Goal: Task Accomplishment & Management: Manage account settings

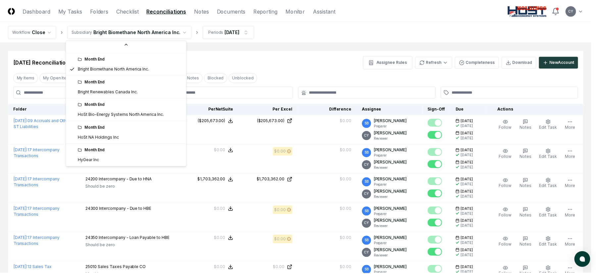
scroll to position [71, 0]
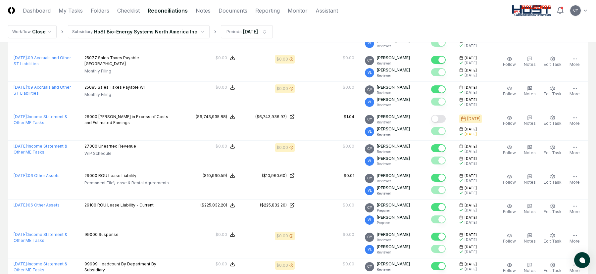
scroll to position [677, 0]
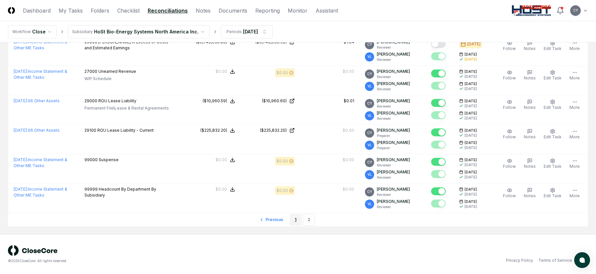
click at [295, 220] on link "1" at bounding box center [296, 220] width 12 height 12
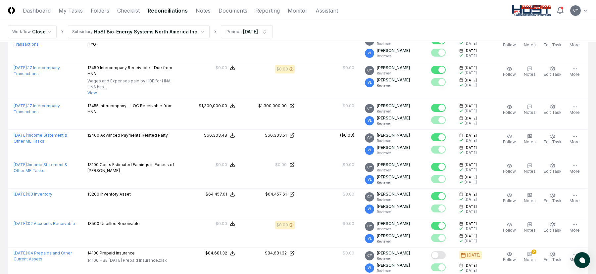
scroll to position [530, 0]
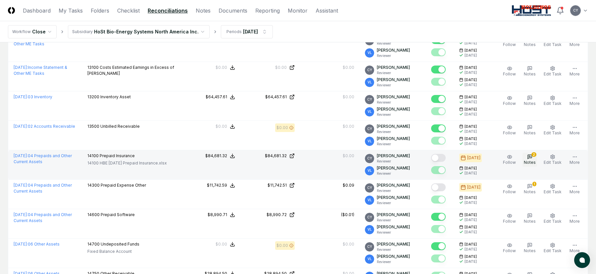
click at [532, 158] on icon "button" at bounding box center [529, 156] width 5 height 5
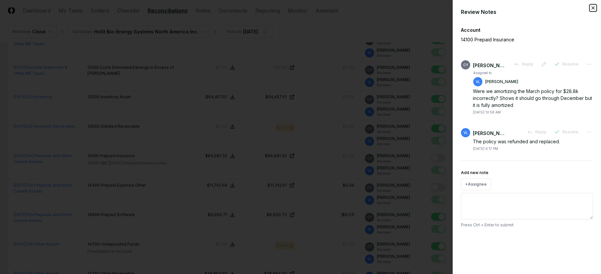
click at [594, 9] on icon "button" at bounding box center [593, 7] width 5 height 5
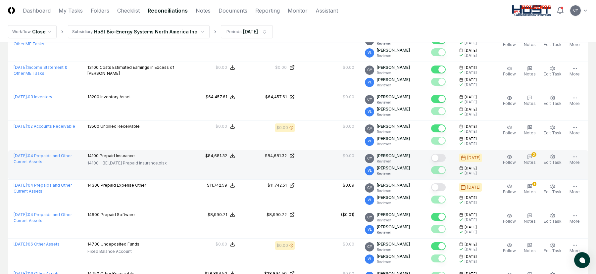
click at [444, 157] on button "Mark complete" at bounding box center [438, 158] width 15 height 8
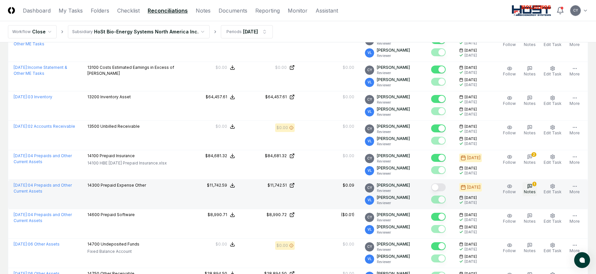
click at [530, 189] on icon "button" at bounding box center [529, 186] width 5 height 5
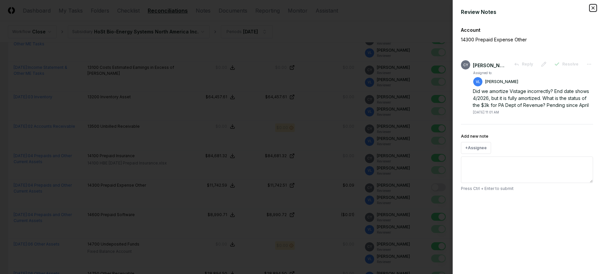
click at [593, 7] on icon "button" at bounding box center [593, 7] width 5 height 5
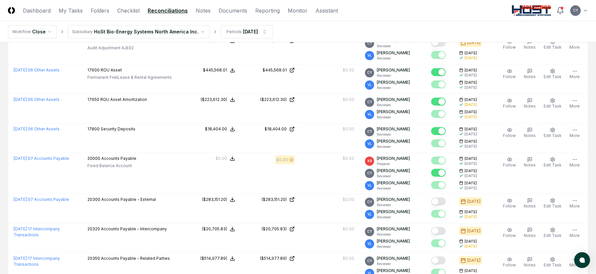
scroll to position [1093, 0]
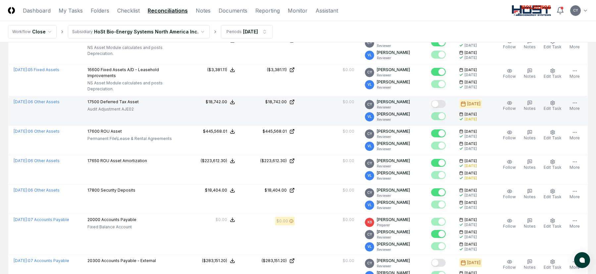
click at [445, 103] on button "Mark complete" at bounding box center [438, 104] width 15 height 8
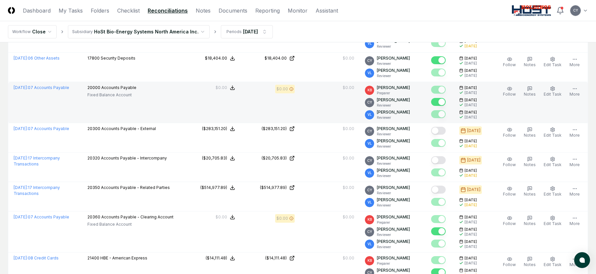
scroll to position [1226, 0]
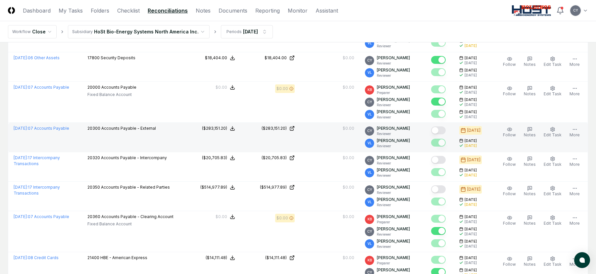
drag, startPoint x: 446, startPoint y: 126, endPoint x: 444, endPoint y: 144, distance: 18.7
click at [446, 126] on div at bounding box center [440, 131] width 18 height 11
click at [446, 129] on button "Mark complete" at bounding box center [438, 131] width 15 height 8
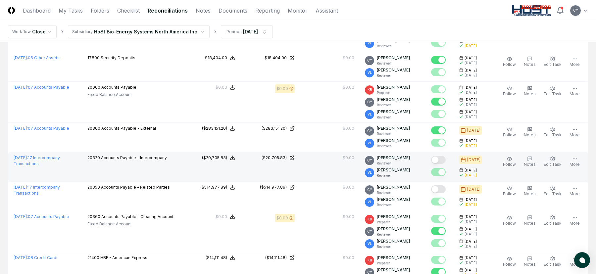
click at [445, 160] on button "Mark complete" at bounding box center [438, 160] width 15 height 8
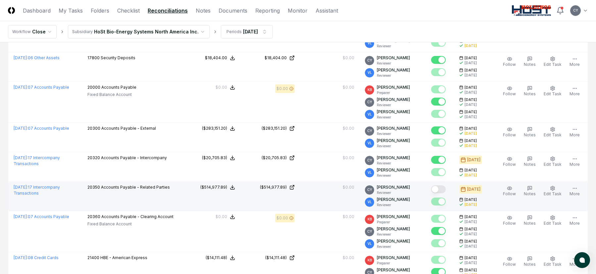
click at [444, 193] on button "Mark complete" at bounding box center [438, 190] width 15 height 8
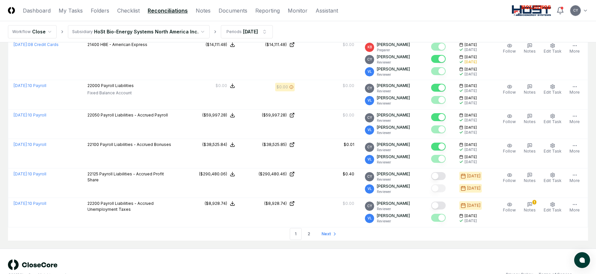
scroll to position [1454, 0]
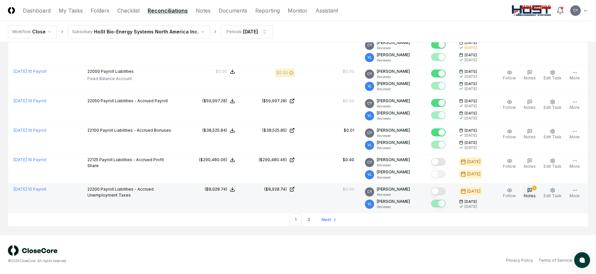
click at [532, 189] on icon "button" at bounding box center [530, 191] width 4 height 4
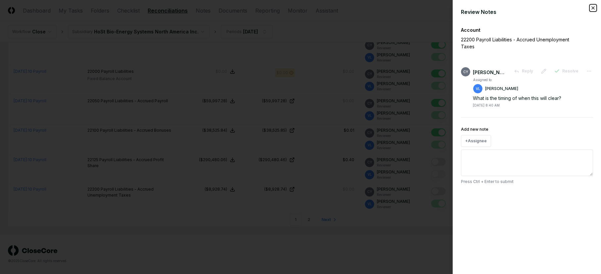
click at [595, 7] on icon "button" at bounding box center [593, 7] width 5 height 5
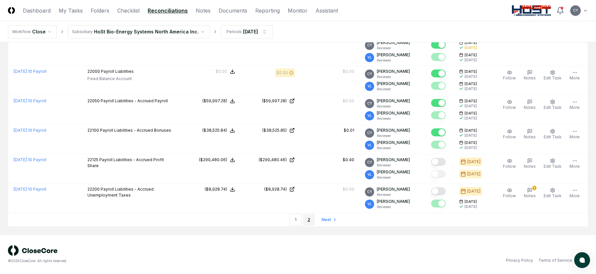
click at [308, 220] on link "2" at bounding box center [309, 220] width 12 height 12
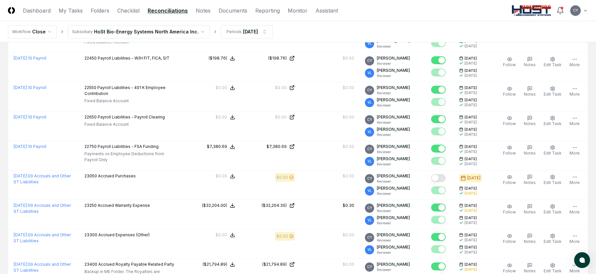
scroll to position [133, 0]
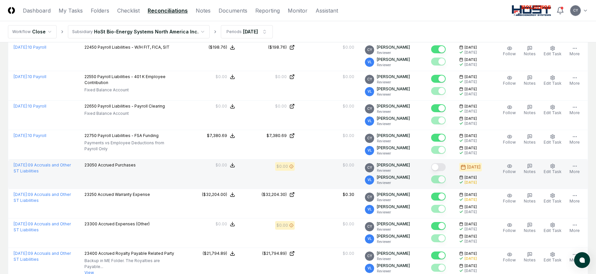
click at [446, 166] on button "Mark complete" at bounding box center [438, 167] width 15 height 8
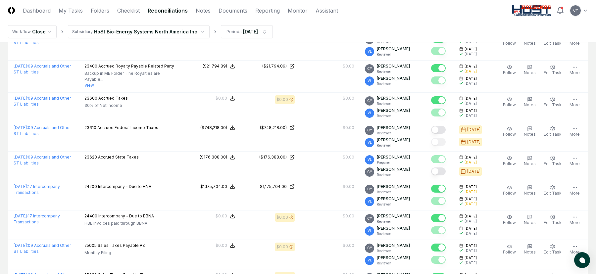
scroll to position [331, 0]
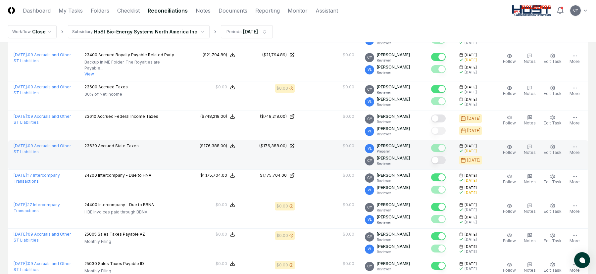
click at [444, 164] on button "Mark complete" at bounding box center [438, 160] width 15 height 8
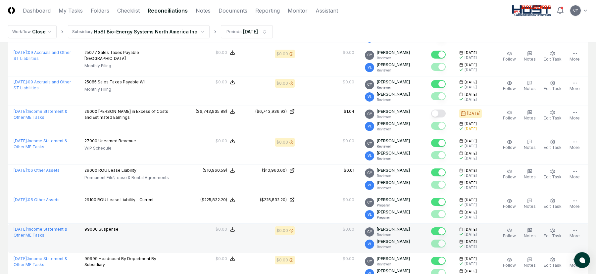
scroll to position [677, 0]
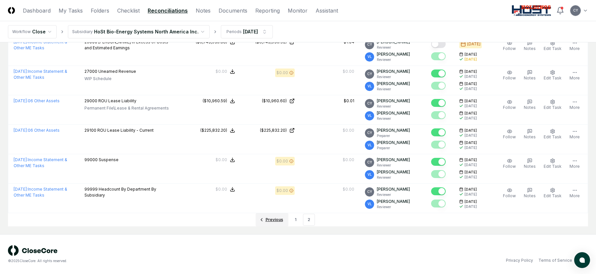
click at [275, 219] on span "Previous" at bounding box center [275, 220] width 18 height 6
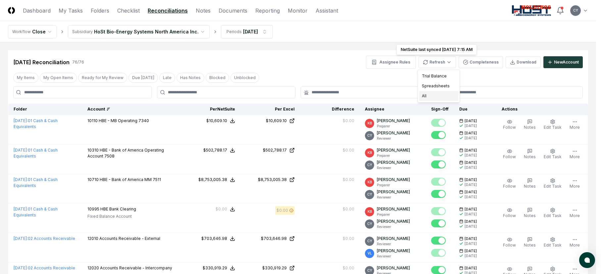
click at [426, 96] on div "All" at bounding box center [438, 96] width 39 height 10
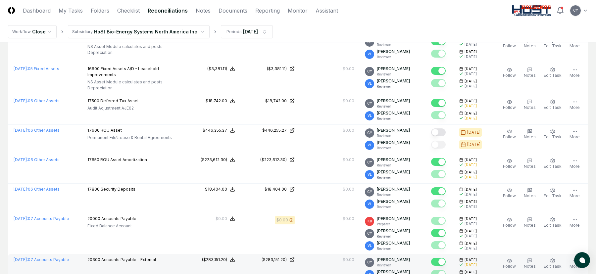
scroll to position [1093, 0]
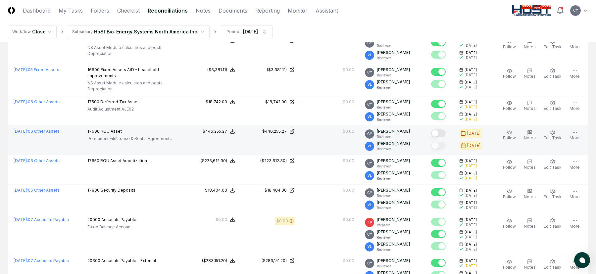
click at [445, 133] on button "Mark complete" at bounding box center [438, 134] width 15 height 8
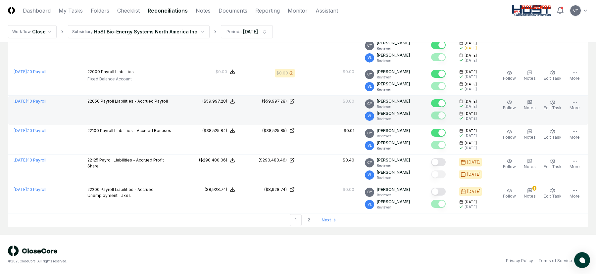
scroll to position [1454, 0]
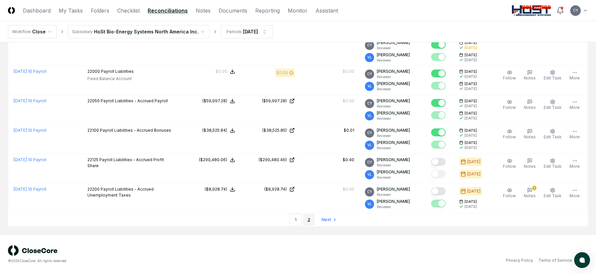
click at [307, 219] on link "2" at bounding box center [309, 220] width 12 height 12
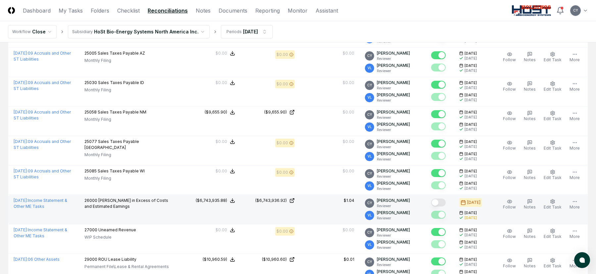
scroll to position [563, 0]
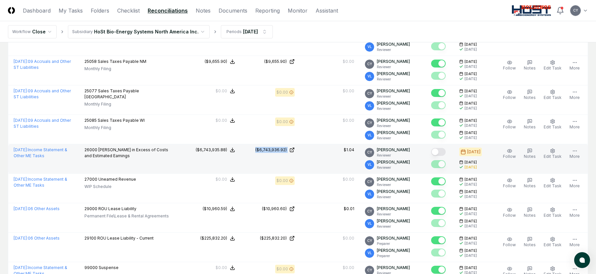
drag, startPoint x: 298, startPoint y: 159, endPoint x: 257, endPoint y: 165, distance: 41.9
click at [257, 165] on tr "[DATE] : Income Statement & Other ME Tasks 26000 [PERSON_NAME] in Excess of Cos…" at bounding box center [298, 158] width 580 height 29
click at [446, 156] on button "Mark complete" at bounding box center [438, 152] width 15 height 8
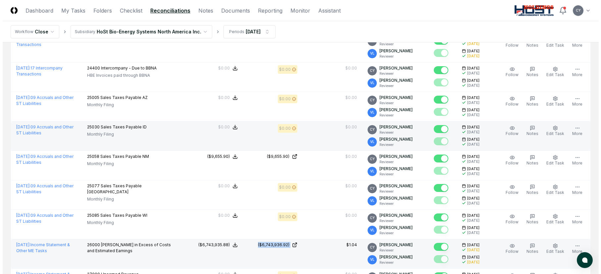
scroll to position [412, 0]
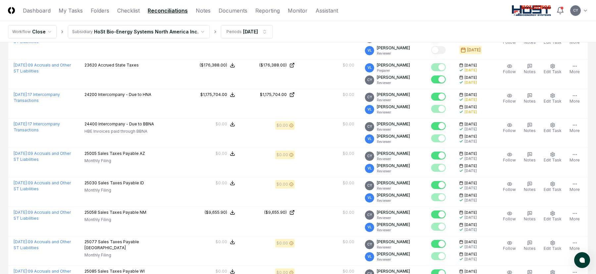
click at [139, 31] on html "CloseCore Dashboard My Tasks Folders Checklist Reconciliations Notes Documents …" at bounding box center [298, 61] width 596 height 946
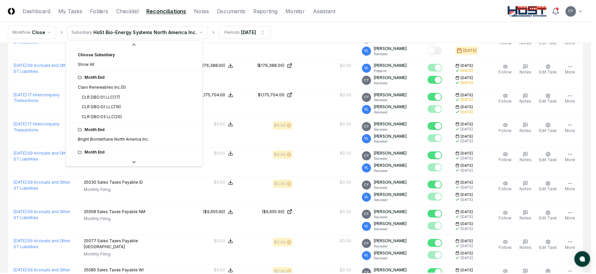
scroll to position [32, 0]
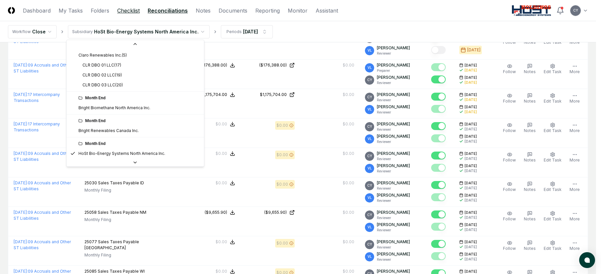
click at [127, 11] on html "CloseCore Dashboard My Tasks Folders Checklist Reconciliations Notes Documents …" at bounding box center [300, 61] width 601 height 946
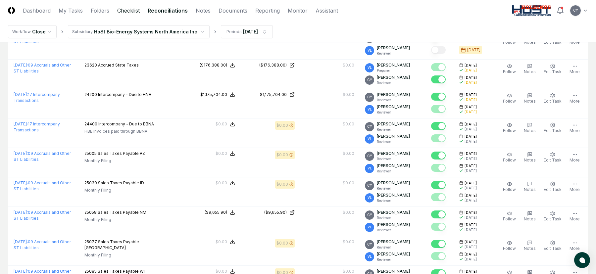
click at [128, 11] on link "Checklist" at bounding box center [128, 11] width 23 height 8
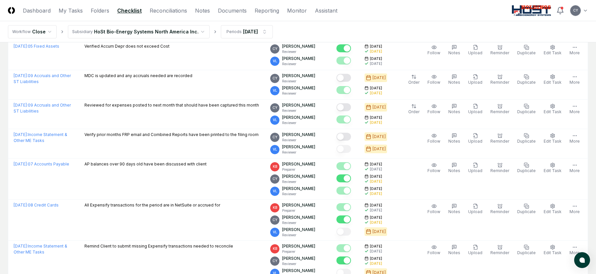
scroll to position [398, 0]
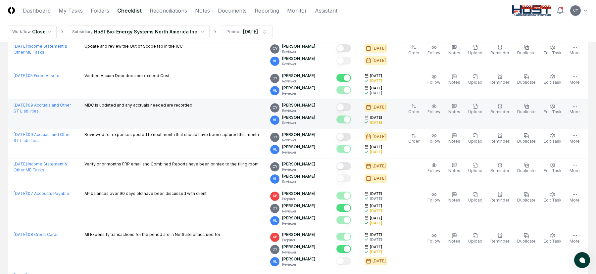
click at [351, 106] on button "Mark complete" at bounding box center [344, 107] width 15 height 8
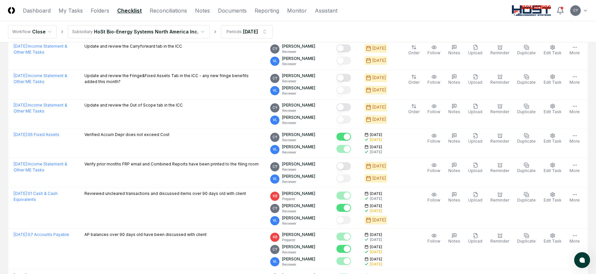
scroll to position [250, 0]
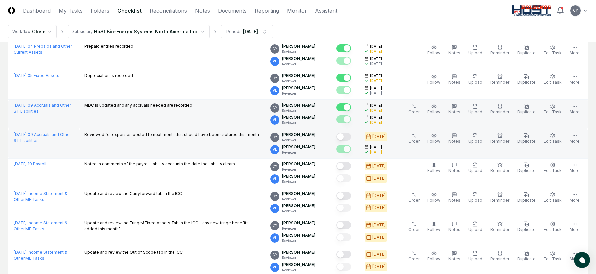
click at [351, 135] on button "Mark complete" at bounding box center [344, 137] width 15 height 8
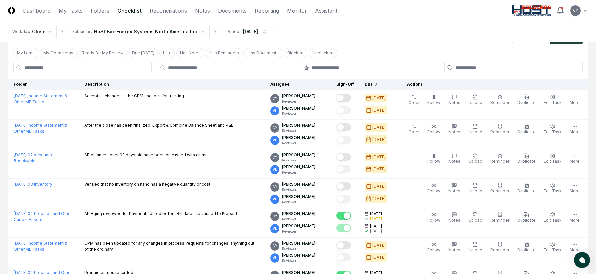
scroll to position [0, 0]
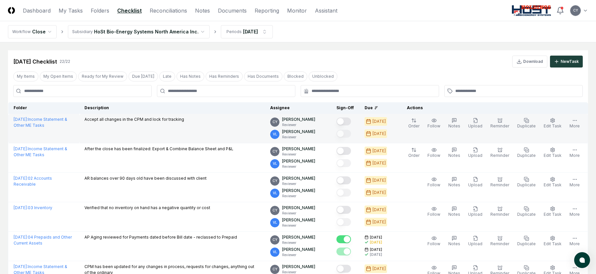
click at [351, 120] on button "Mark complete" at bounding box center [344, 122] width 15 height 8
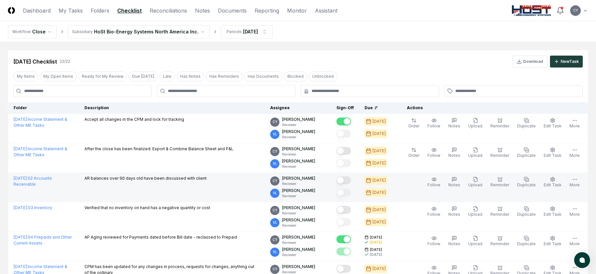
click at [351, 179] on button "Mark complete" at bounding box center [344, 181] width 15 height 8
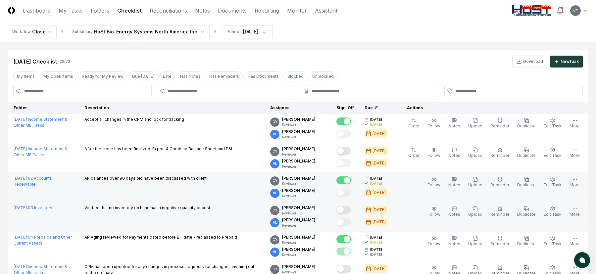
click at [351, 210] on button "Mark complete" at bounding box center [344, 210] width 15 height 8
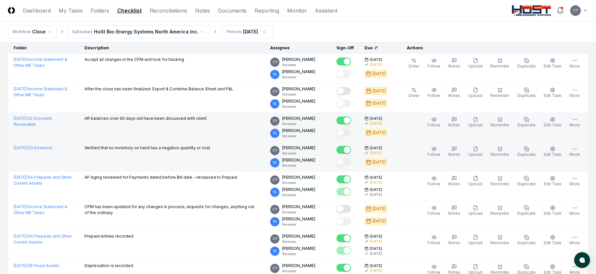
scroll to position [66, 0]
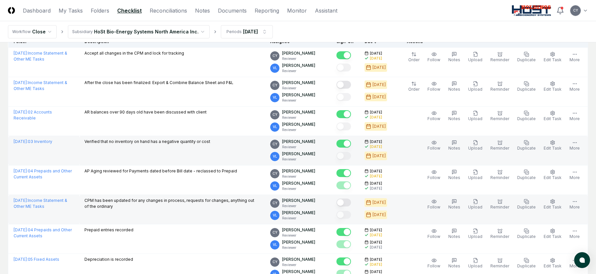
click at [351, 200] on button "Mark complete" at bounding box center [344, 203] width 15 height 8
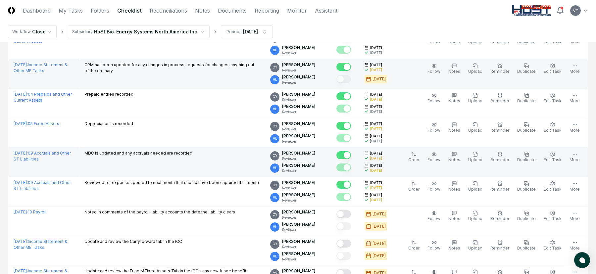
scroll to position [232, 0]
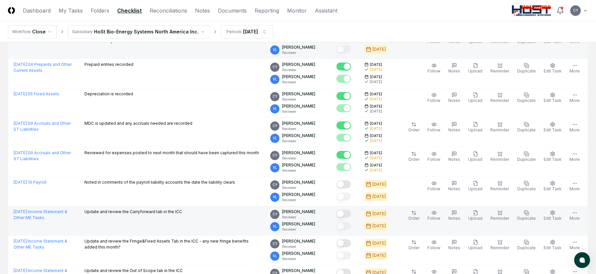
click at [351, 213] on button "Mark complete" at bounding box center [344, 214] width 15 height 8
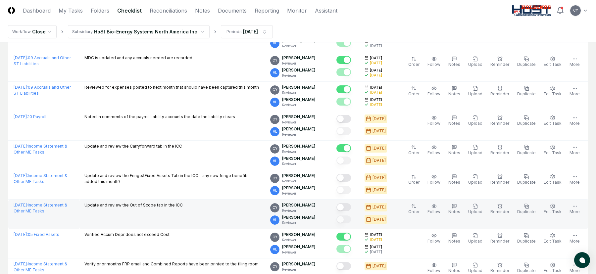
scroll to position [298, 0]
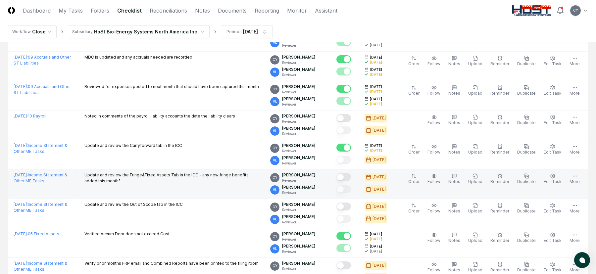
click at [351, 177] on button "Mark complete" at bounding box center [344, 177] width 15 height 8
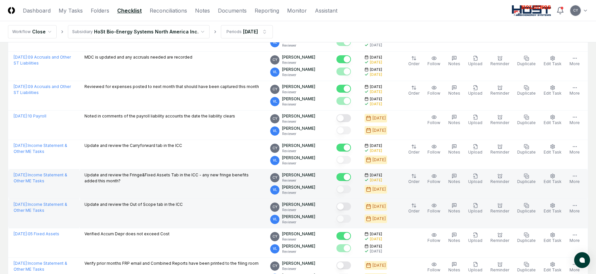
click at [351, 208] on button "Mark complete" at bounding box center [344, 207] width 15 height 8
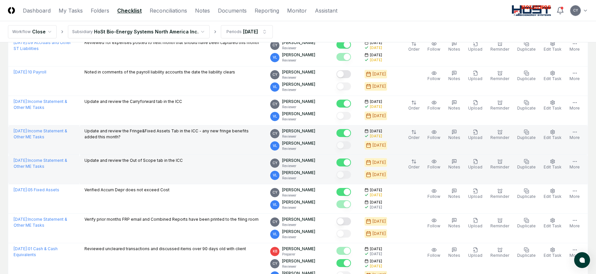
scroll to position [364, 0]
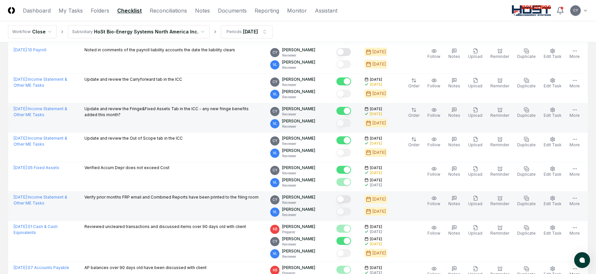
click at [351, 199] on button "Mark complete" at bounding box center [344, 199] width 15 height 8
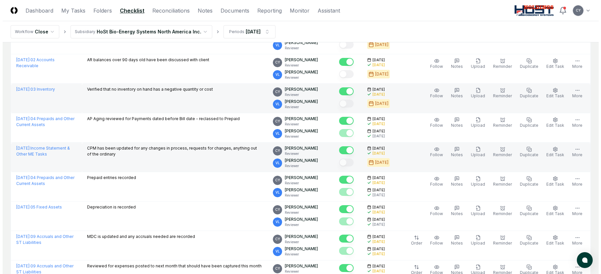
scroll to position [0, 0]
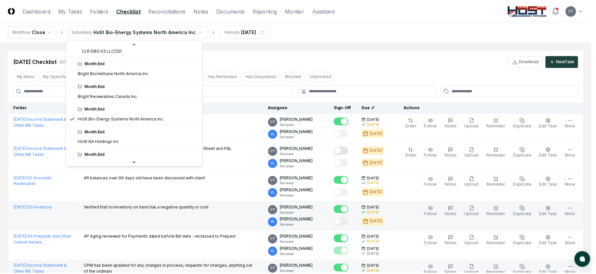
scroll to position [71, 0]
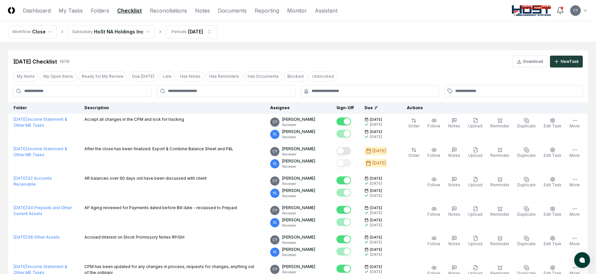
drag, startPoint x: 176, startPoint y: 11, endPoint x: 204, endPoint y: 17, distance: 28.8
click at [176, 11] on link "Reconciliations" at bounding box center [168, 11] width 37 height 8
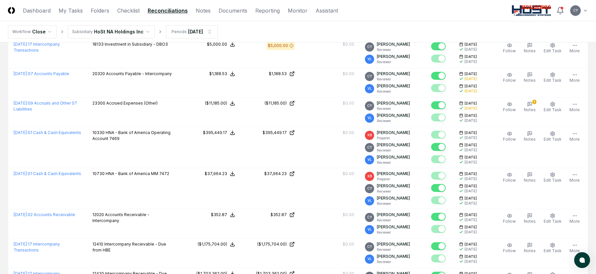
scroll to position [166, 0]
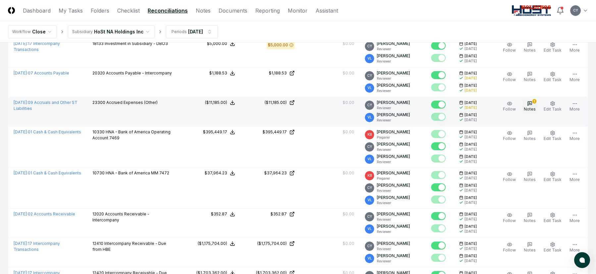
click at [531, 103] on icon "button" at bounding box center [529, 103] width 5 height 5
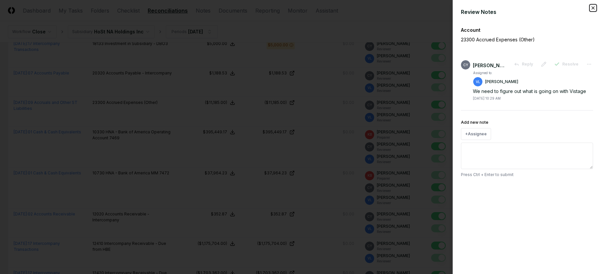
click at [592, 8] on icon "button" at bounding box center [593, 7] width 5 height 5
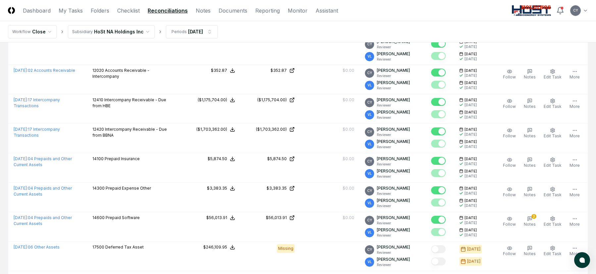
scroll to position [398, 0]
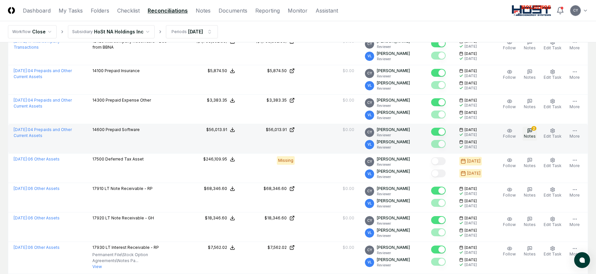
click at [536, 132] on button "2 Notes" at bounding box center [530, 134] width 15 height 14
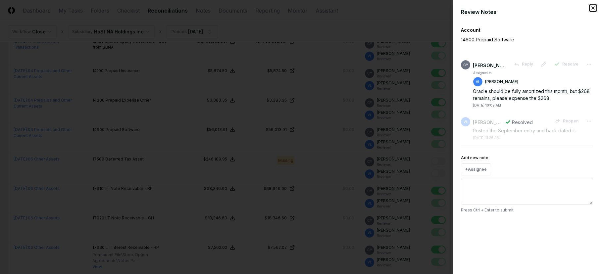
click at [592, 6] on icon "button" at bounding box center [593, 7] width 5 height 5
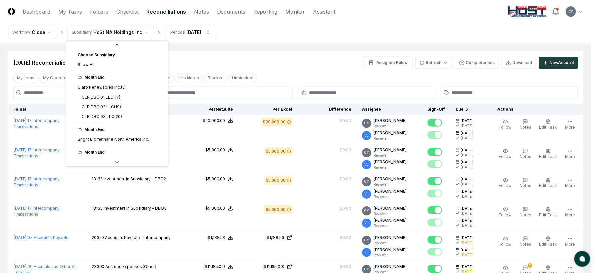
scroll to position [55, 0]
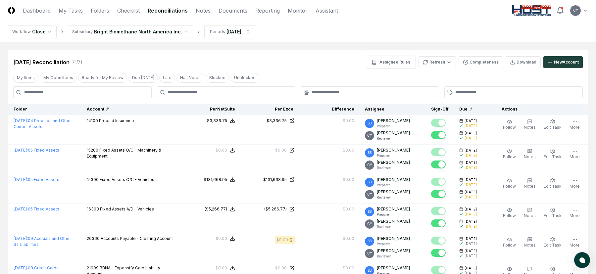
click at [101, 109] on div "Account" at bounding box center [131, 109] width 89 height 6
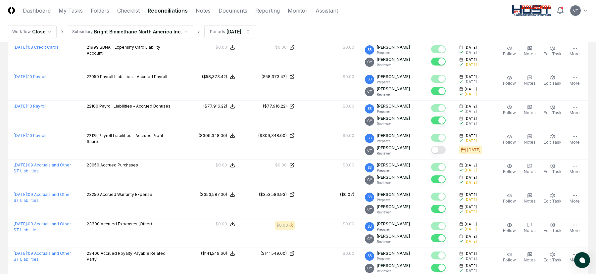
scroll to position [1259, 0]
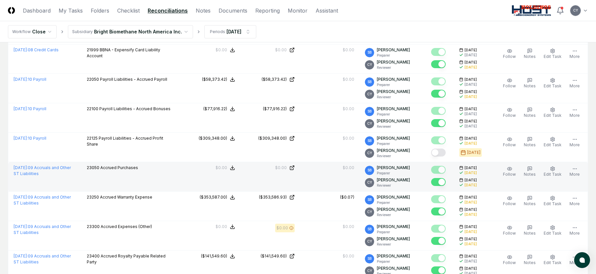
drag, startPoint x: 446, startPoint y: 154, endPoint x: 369, endPoint y: 164, distance: 77.8
click at [446, 154] on button "Mark complete" at bounding box center [438, 153] width 15 height 8
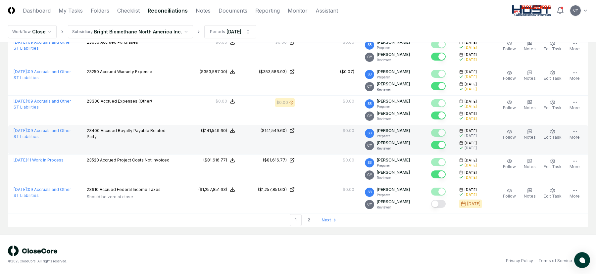
scroll to position [1385, 0]
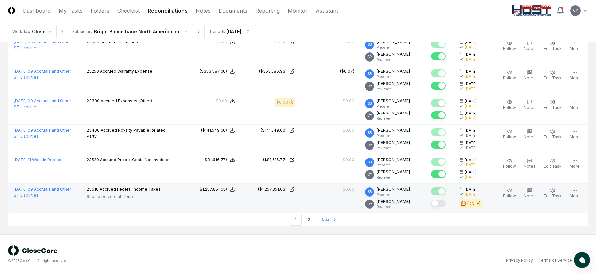
click at [445, 203] on button "Mark complete" at bounding box center [438, 204] width 15 height 8
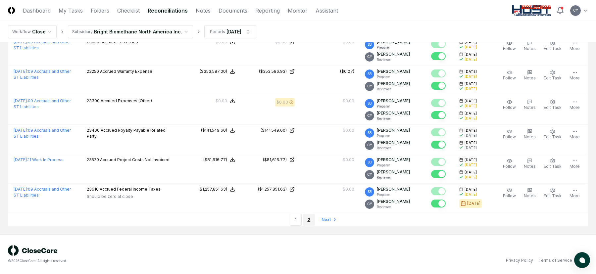
click at [310, 219] on link "2" at bounding box center [309, 220] width 12 height 12
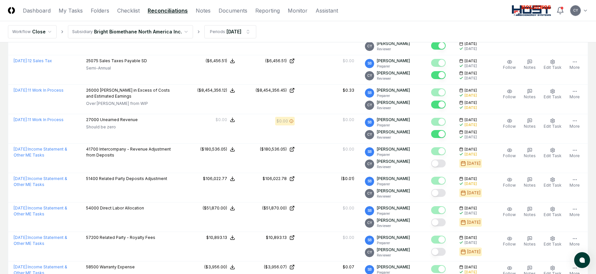
scroll to position [199, 0]
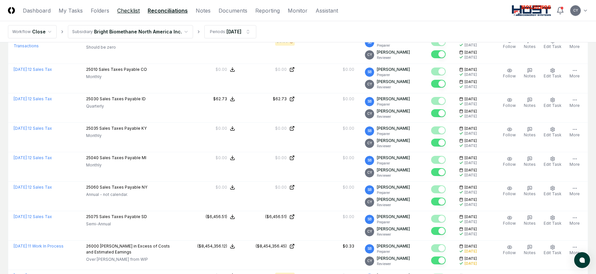
click at [122, 9] on link "Checklist" at bounding box center [128, 11] width 23 height 8
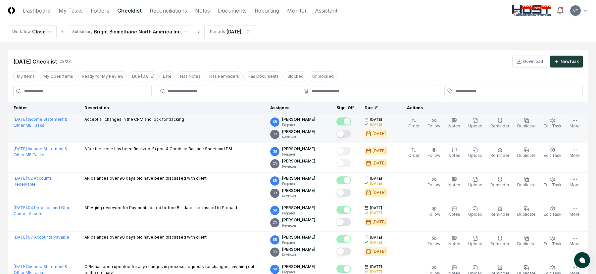
click at [351, 135] on button "Mark complete" at bounding box center [344, 134] width 15 height 8
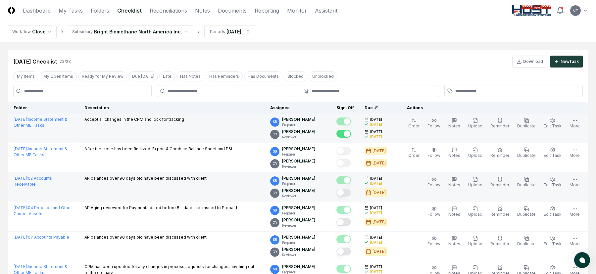
drag, startPoint x: 353, startPoint y: 194, endPoint x: 357, endPoint y: 224, distance: 29.9
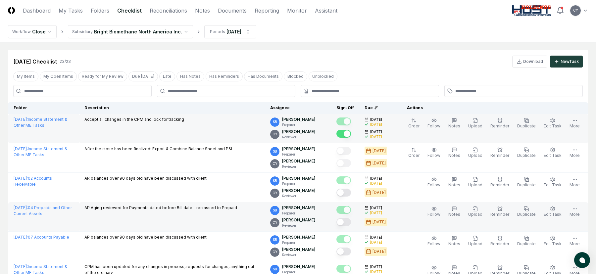
click at [351, 194] on button "Mark complete" at bounding box center [344, 193] width 15 height 8
click at [351, 223] on button "Mark complete" at bounding box center [344, 222] width 15 height 8
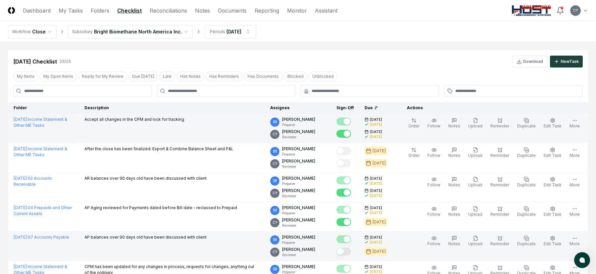
click at [351, 250] on button "Mark complete" at bounding box center [344, 252] width 15 height 8
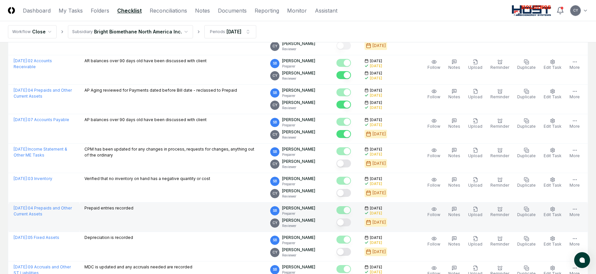
scroll to position [133, 0]
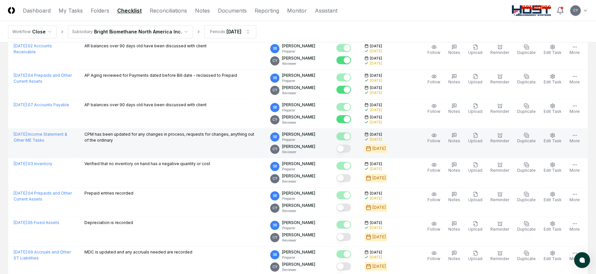
click at [351, 146] on div at bounding box center [344, 149] width 15 height 9
click at [351, 148] on button "Mark complete" at bounding box center [344, 149] width 15 height 8
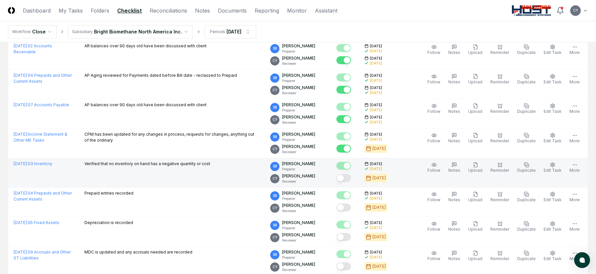
click at [351, 180] on button "Mark complete" at bounding box center [344, 178] width 15 height 8
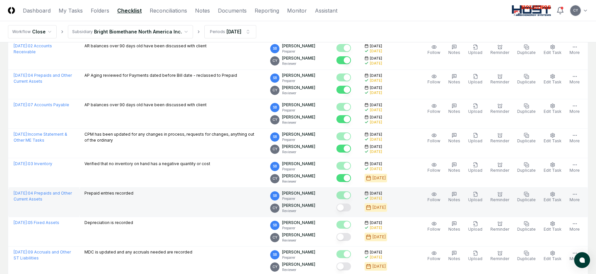
click at [351, 209] on button "Mark complete" at bounding box center [344, 208] width 15 height 8
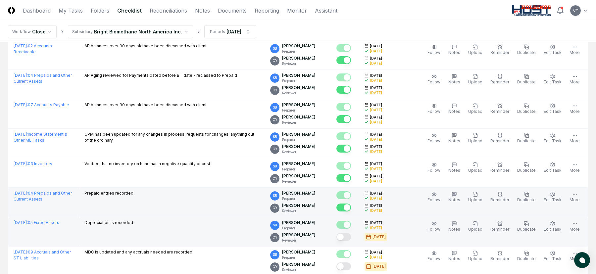
click at [351, 238] on button "Mark complete" at bounding box center [344, 237] width 15 height 8
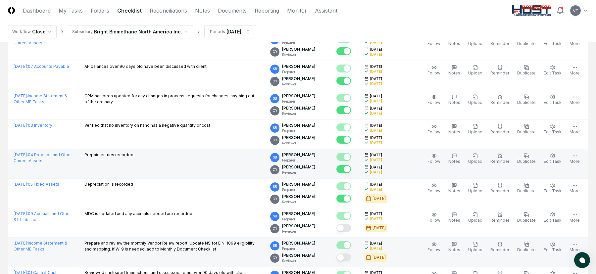
scroll to position [232, 0]
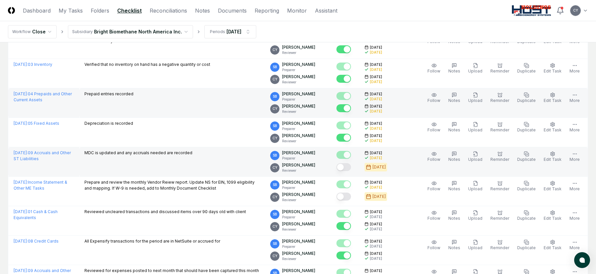
click at [351, 166] on button "Mark complete" at bounding box center [344, 167] width 15 height 8
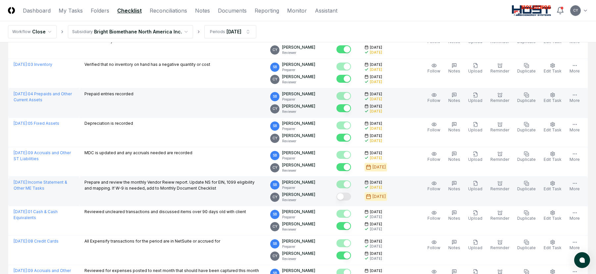
click at [351, 196] on button "Mark complete" at bounding box center [344, 197] width 15 height 8
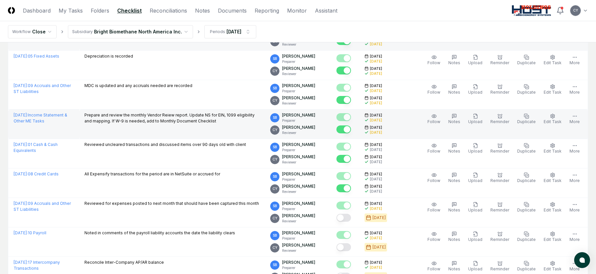
scroll to position [331, 0]
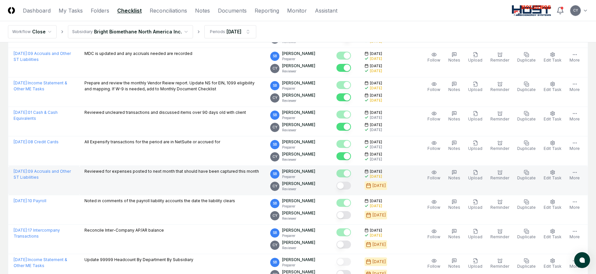
click at [351, 184] on button "Mark complete" at bounding box center [344, 186] width 15 height 8
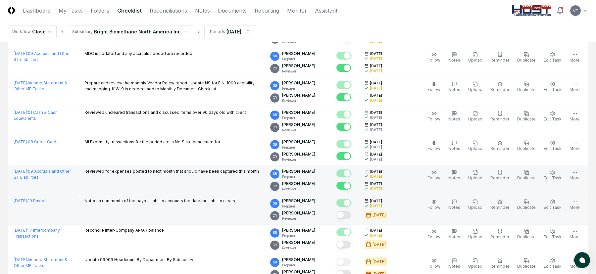
click at [351, 215] on button "Mark complete" at bounding box center [344, 215] width 15 height 8
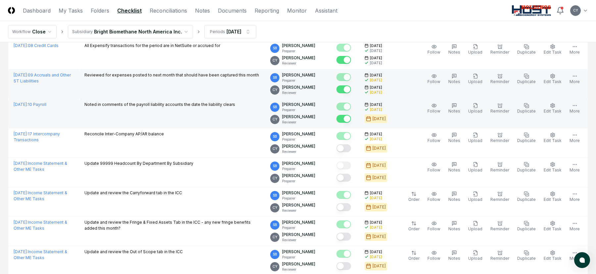
scroll to position [431, 0]
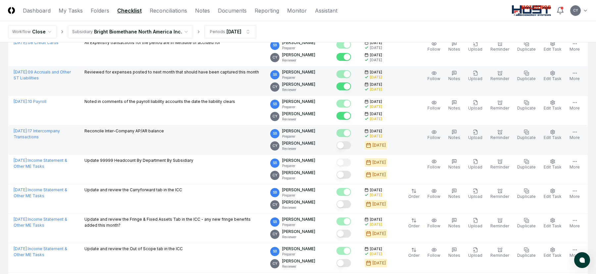
click at [351, 146] on button "Mark complete" at bounding box center [344, 145] width 15 height 8
